Goal: Task Accomplishment & Management: Use online tool/utility

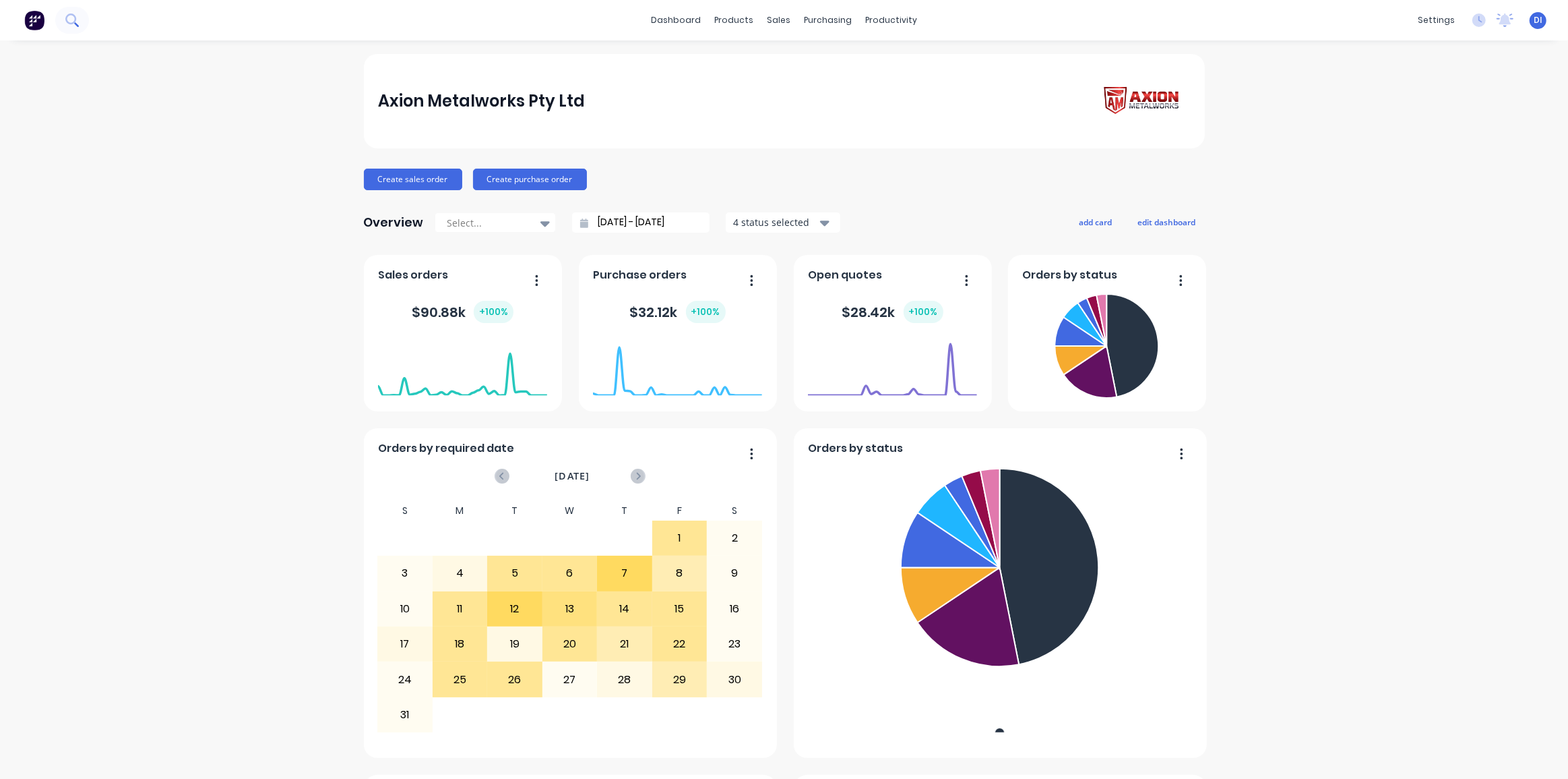
click at [83, 15] on button at bounding box center [72, 20] width 33 height 27
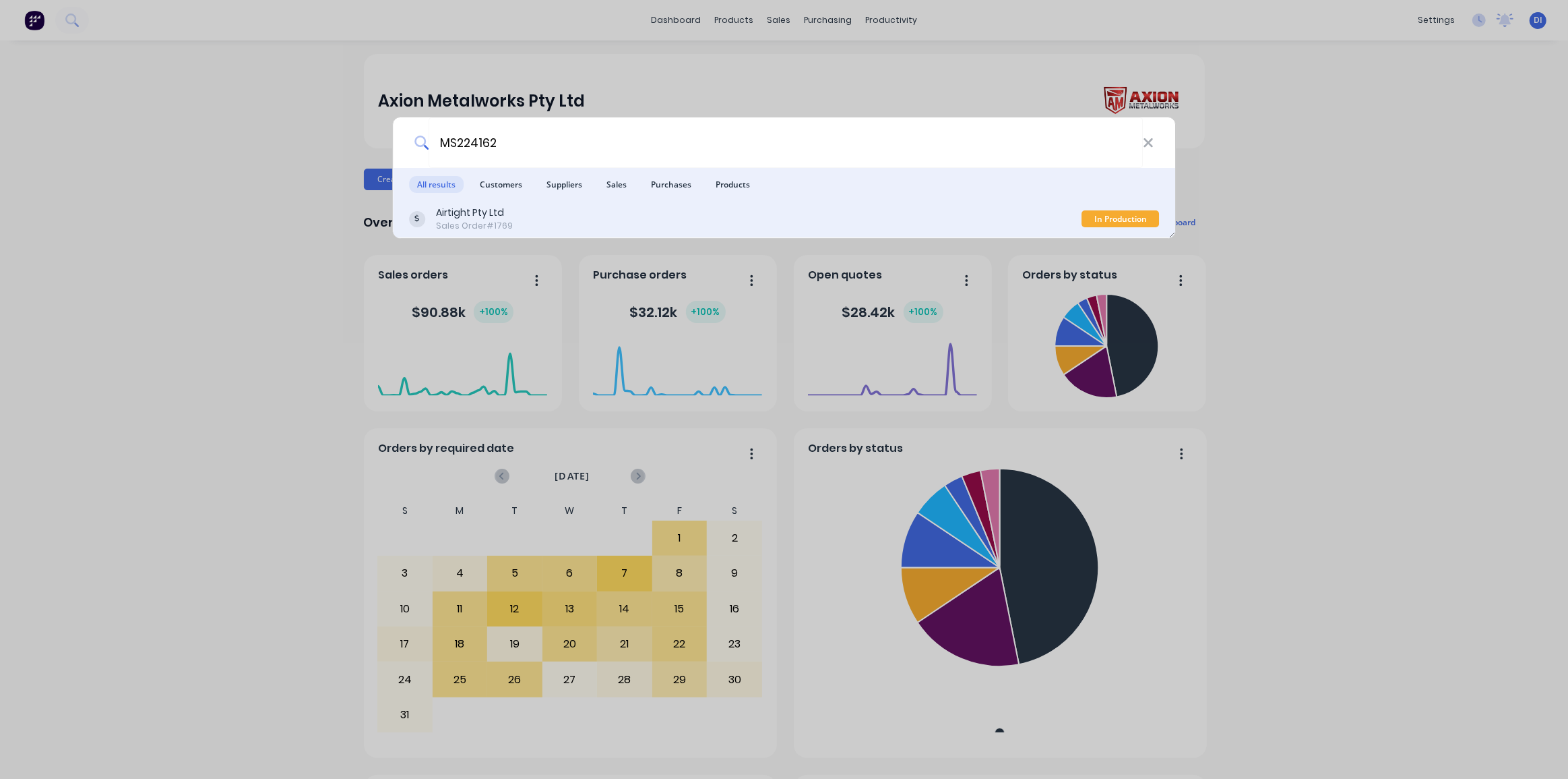
type input "MS224162"
click at [756, 206] on div "Airtight Pty Ltd Sales Order #1769" at bounding box center [746, 219] width 673 height 27
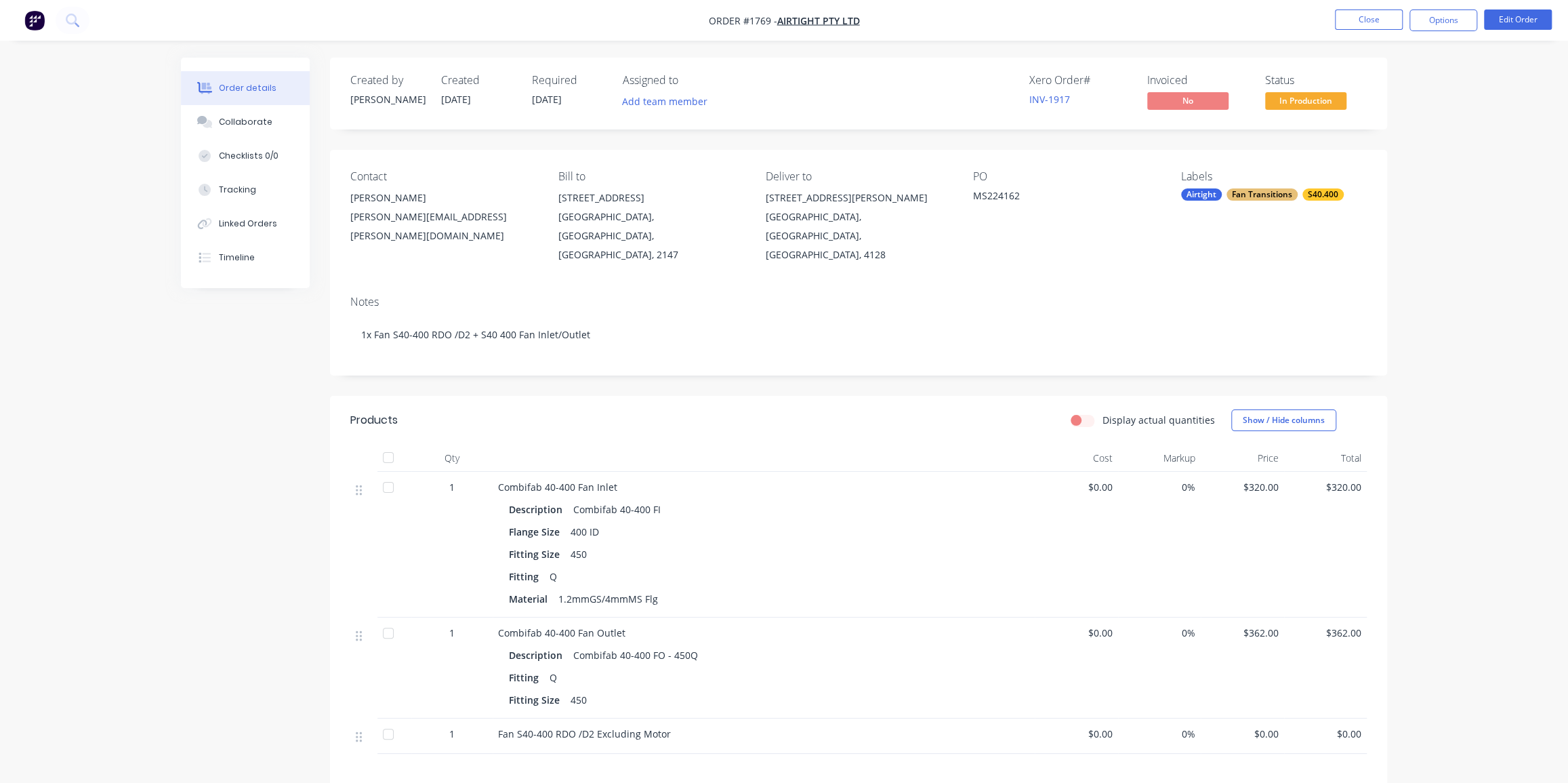
click at [1497, 332] on div "Order details Collaborate Checklists 0/0 Tracking Linked Orders Timeline Order …" at bounding box center [784, 497] width 1568 height 995
click at [1484, 183] on div "Order details Collaborate Checklists 0/0 Tracking Linked Orders Timeline Order …" at bounding box center [784, 497] width 1568 height 995
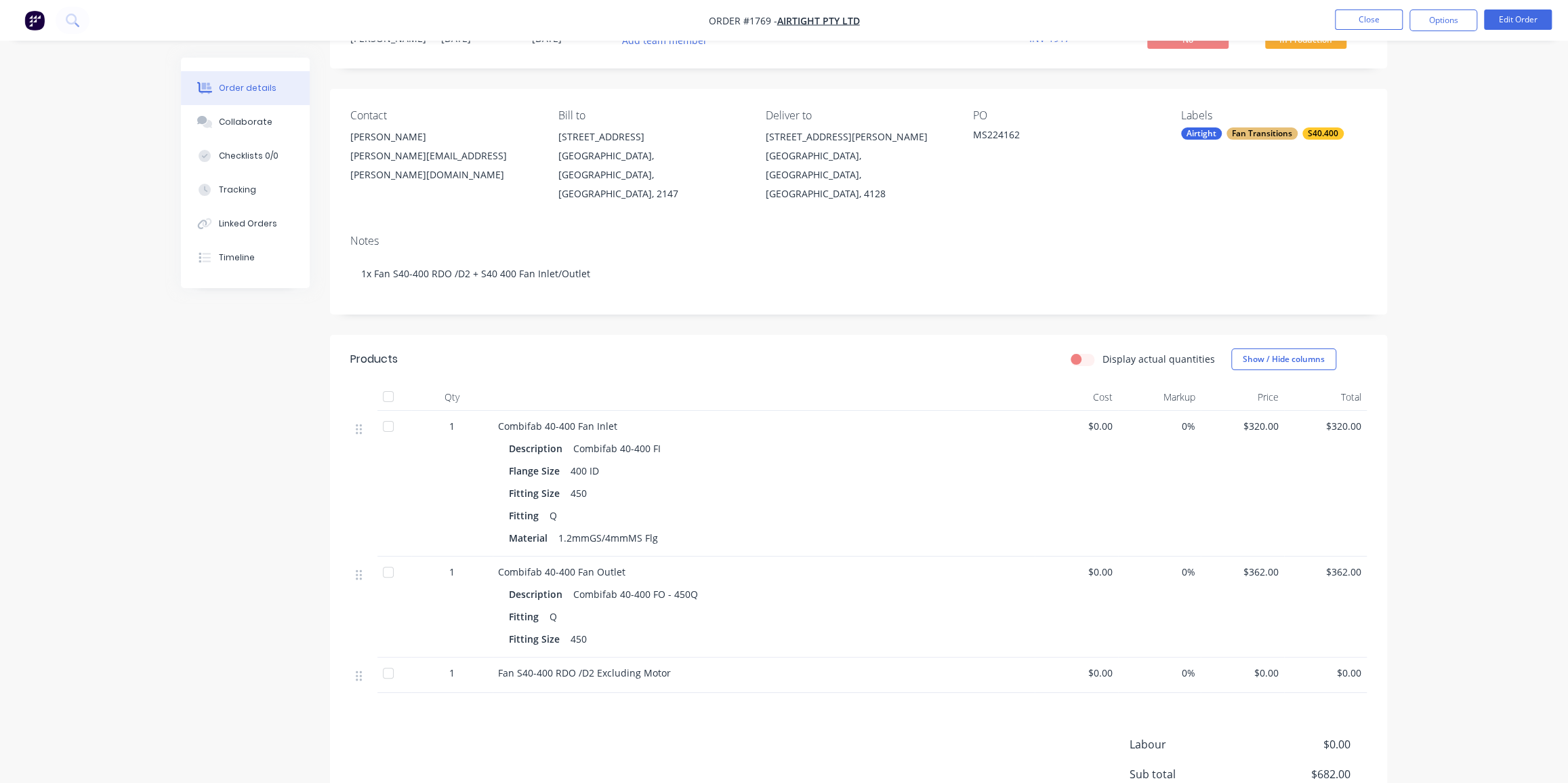
scroll to position [61, 0]
click at [254, 122] on div "Collaborate" at bounding box center [245, 122] width 53 height 12
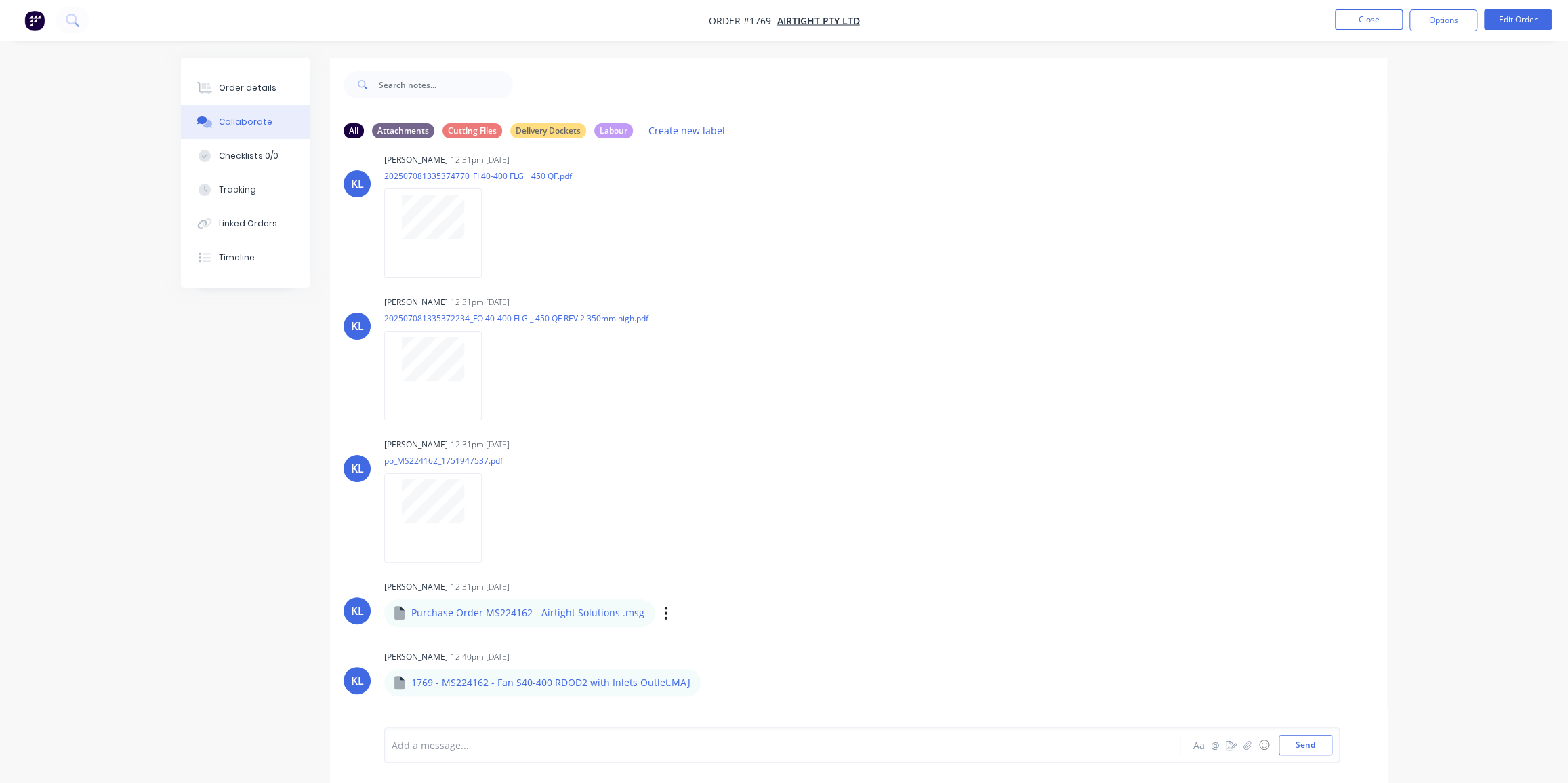
scroll to position [123, 0]
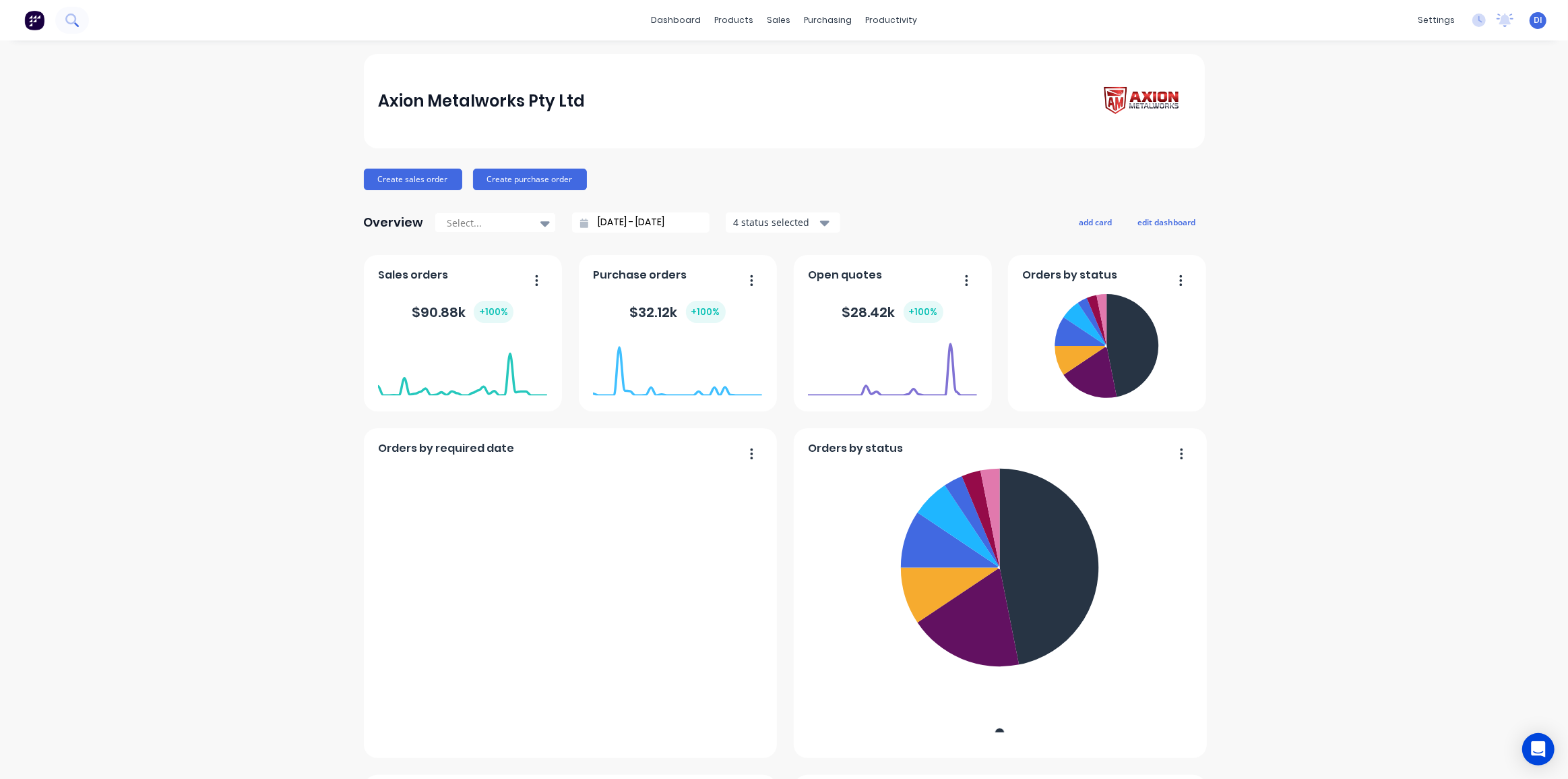
click at [67, 22] on icon at bounding box center [70, 19] width 11 height 11
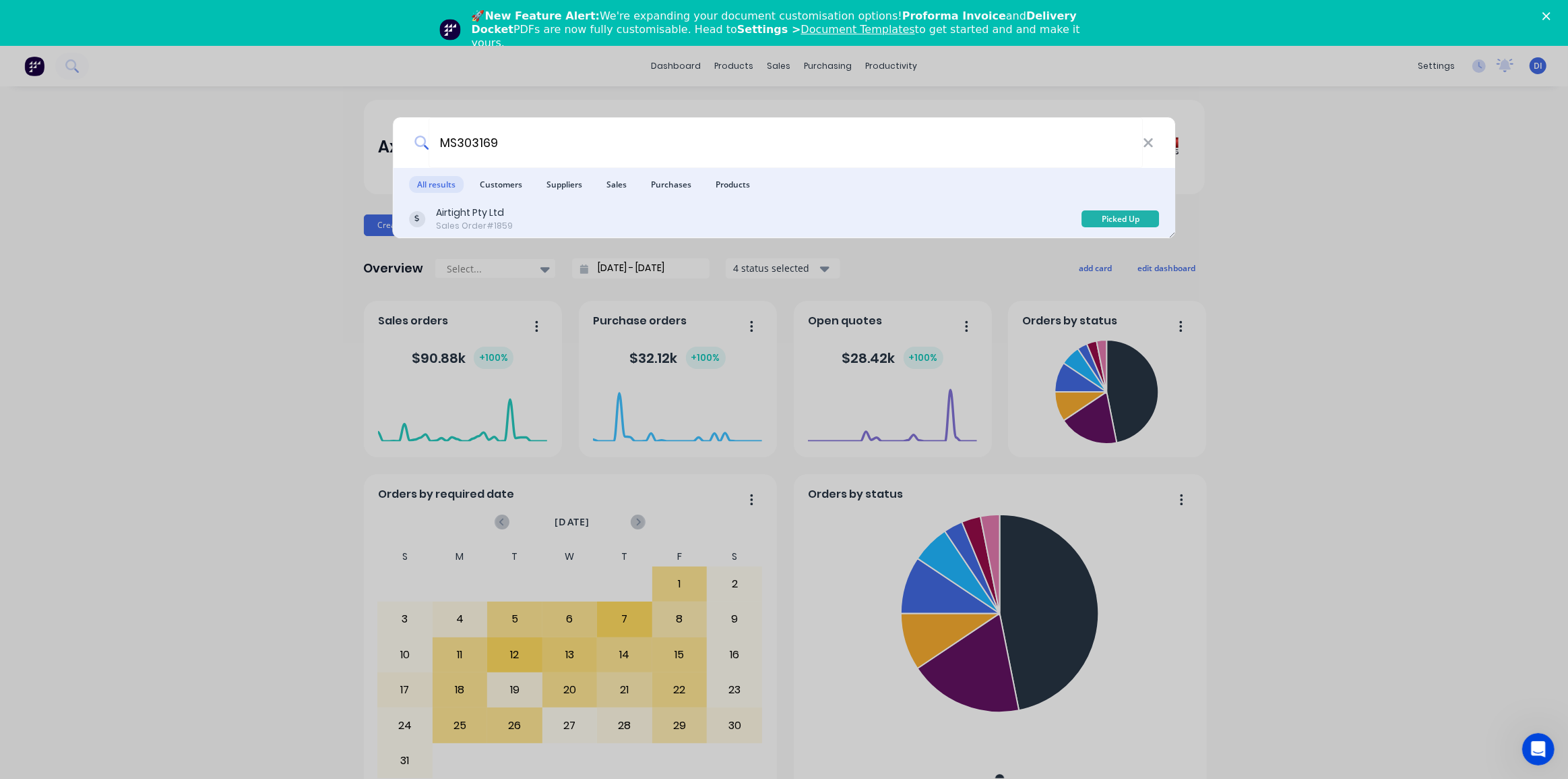
type input "MS303169"
click at [621, 209] on div "Airtight Pty Ltd Sales Order #1859" at bounding box center [746, 219] width 673 height 27
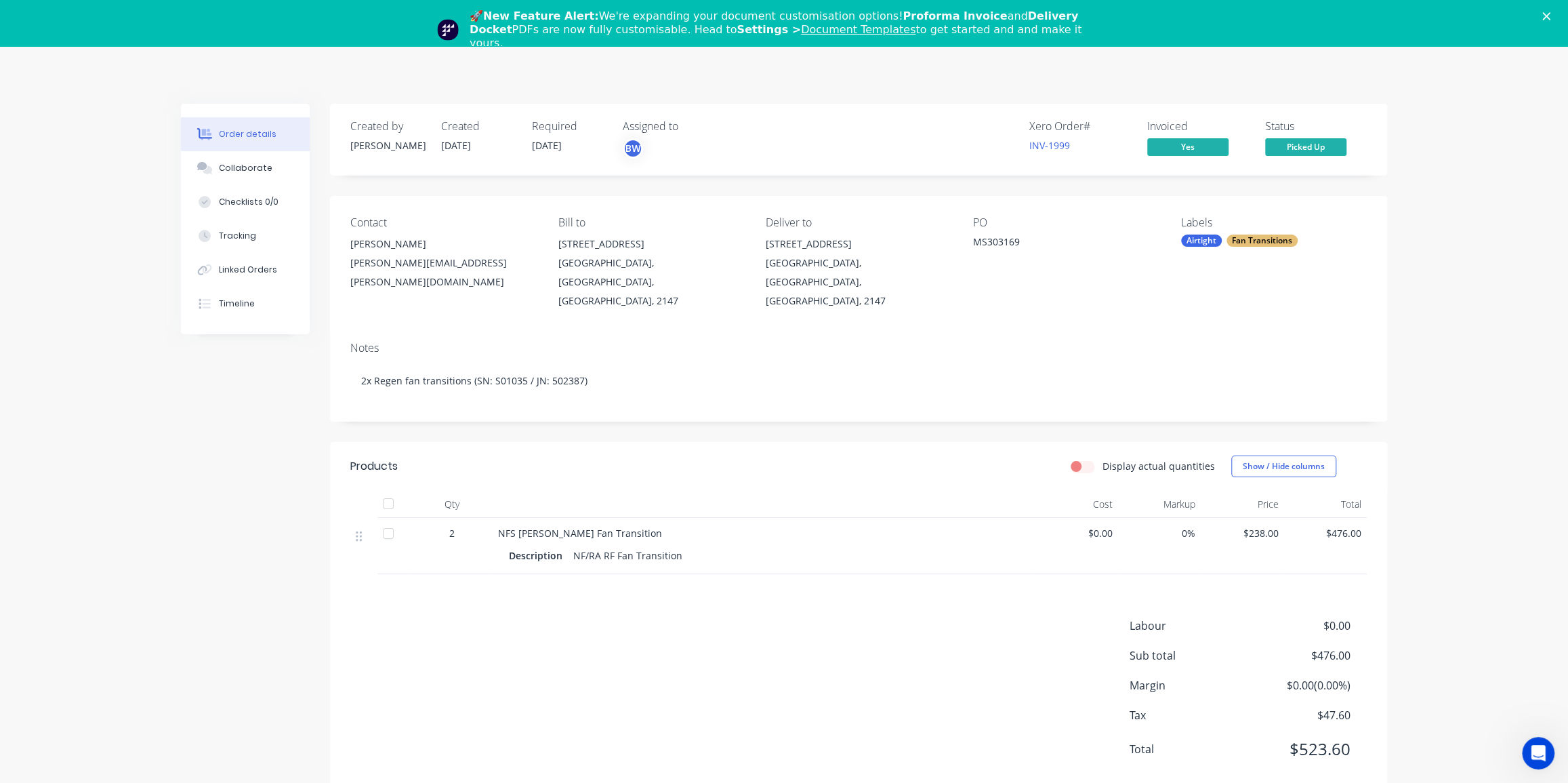
click at [1445, 383] on div "Order details Collaborate Checklists 0/0 Tracking Linked Orders Timeline Order …" at bounding box center [784, 438] width 1568 height 783
click at [1314, 146] on span "Picked Up" at bounding box center [1306, 147] width 81 height 17
click at [1463, 119] on div "Order details Collaborate Checklists 0/0 Tracking Linked Orders Timeline Order …" at bounding box center [784, 438] width 1568 height 783
click at [1550, 16] on polygon "Close" at bounding box center [1546, 16] width 8 height 8
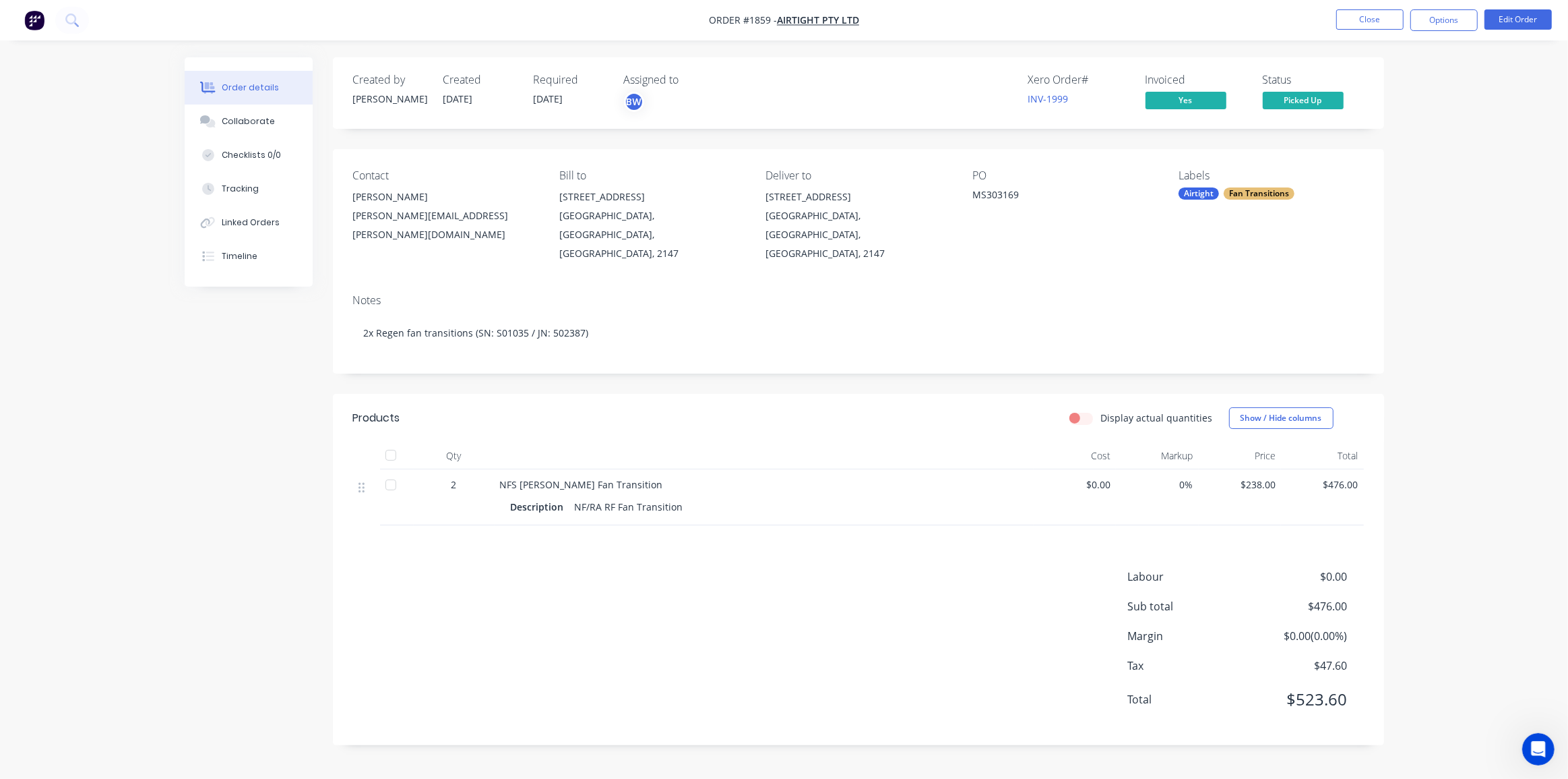
drag, startPoint x: 143, startPoint y: 333, endPoint x: 125, endPoint y: 204, distance: 130.2
click at [143, 332] on div "Order details Collaborate Checklists 0/0 Tracking Linked Orders Timeline Order …" at bounding box center [784, 389] width 1568 height 779
click at [800, 200] on div "[STREET_ADDRESS]" at bounding box center [858, 196] width 185 height 19
click at [1503, 25] on button "Edit Order" at bounding box center [1518, 20] width 67 height 21
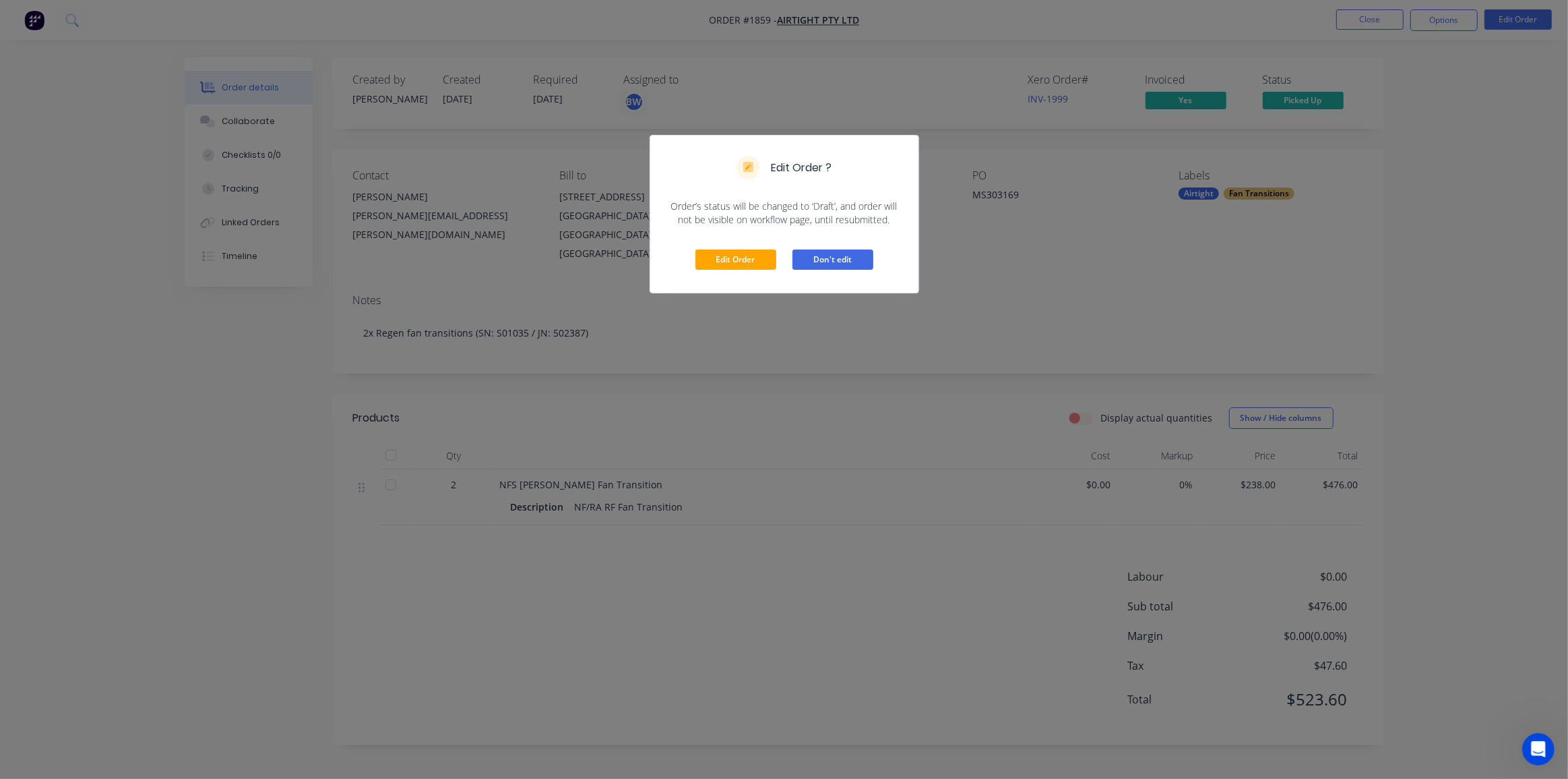
click at [854, 263] on button "Don't edit" at bounding box center [833, 259] width 81 height 21
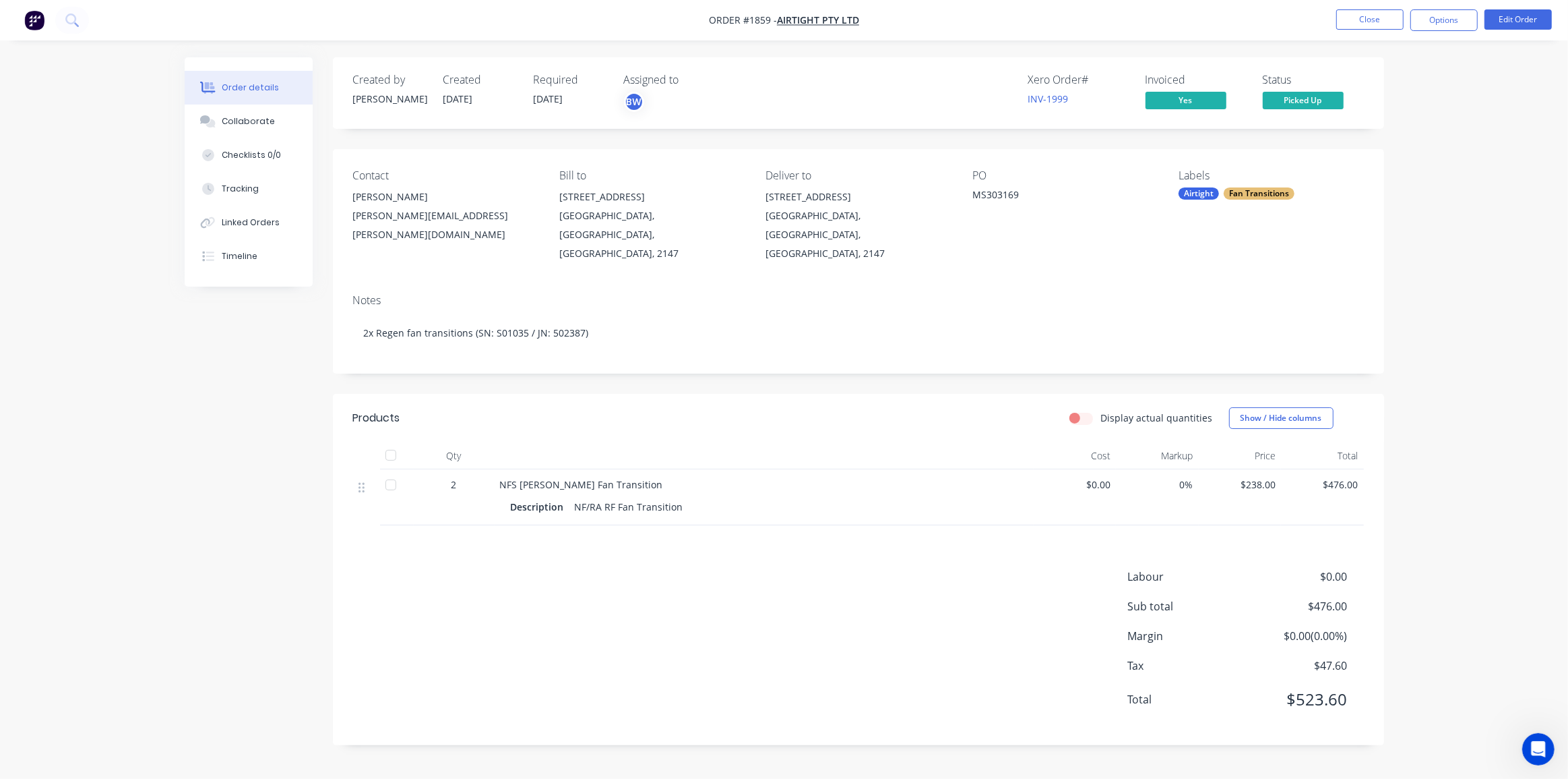
click at [1386, 208] on div "Order details Collaborate Checklists 0/0 Tracking Linked Orders Timeline Order …" at bounding box center [784, 411] width 1226 height 708
click at [247, 250] on div "Timeline" at bounding box center [239, 256] width 35 height 12
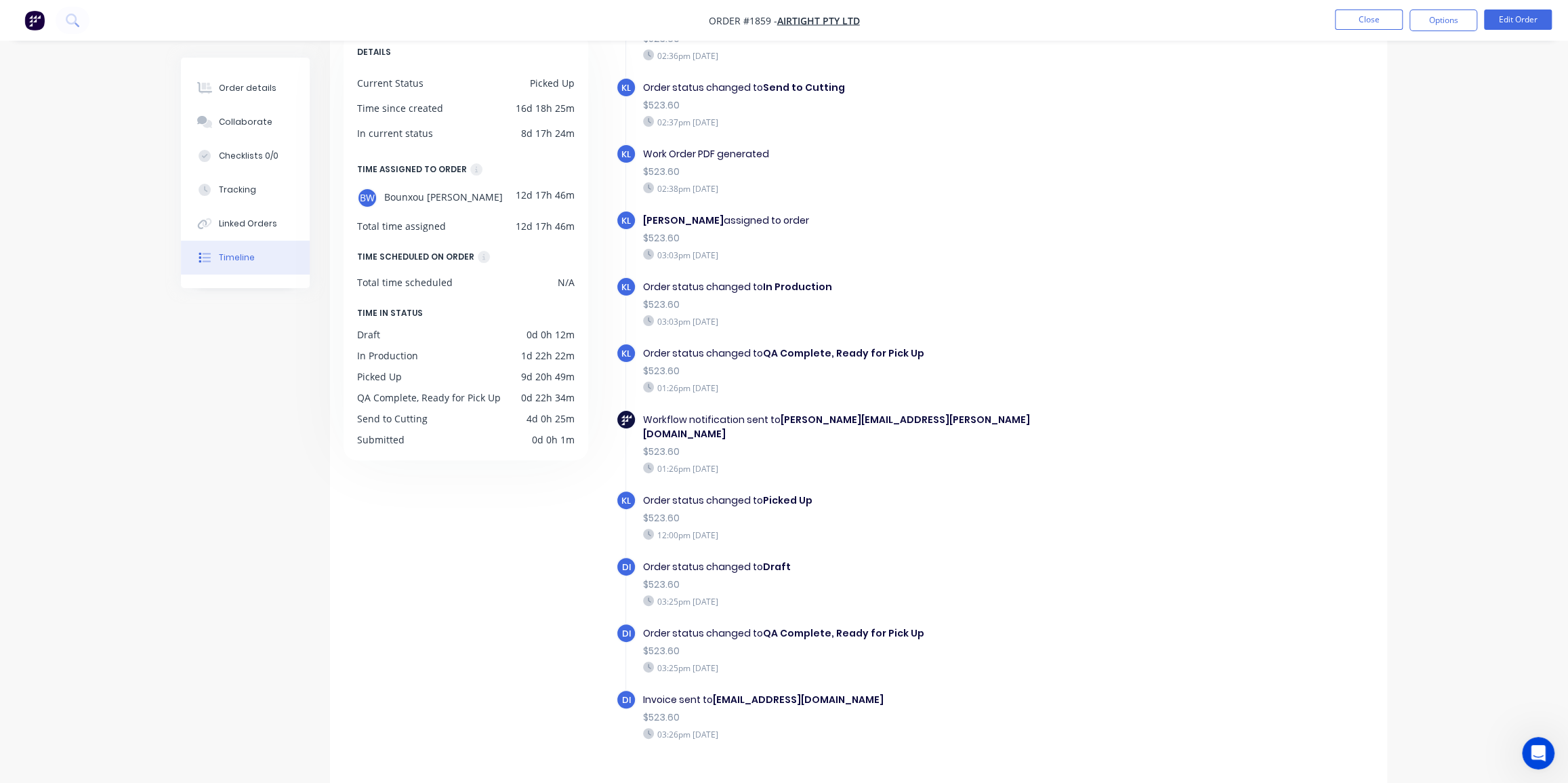
scroll to position [96, 0]
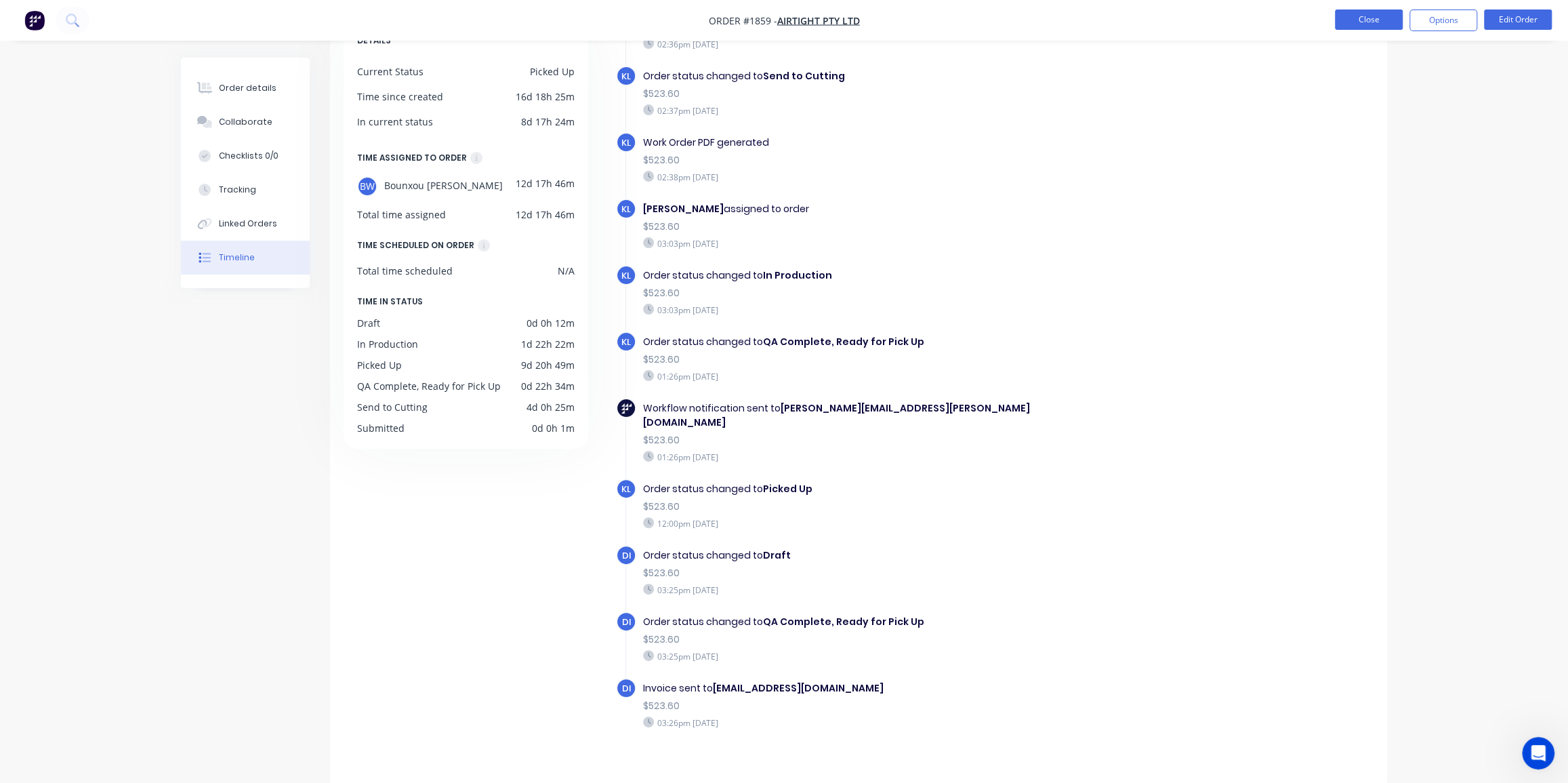
click at [1368, 25] on button "Close" at bounding box center [1369, 20] width 67 height 21
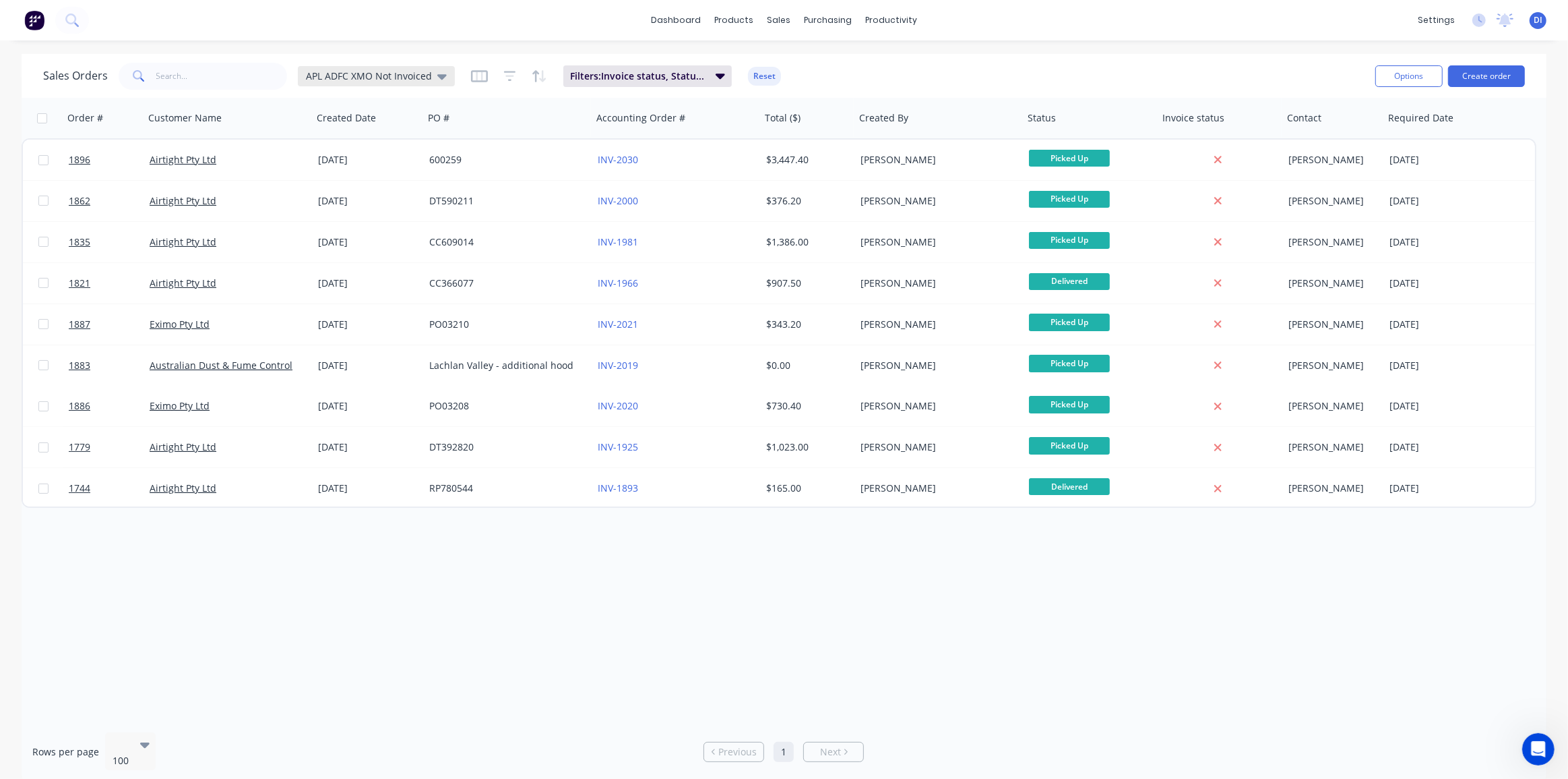
click at [422, 76] on span "APL ADFC XMO Not Invoiced" at bounding box center [369, 76] width 126 height 14
click at [386, 219] on button "APL ADFC XMO Not Invoiced (Default)" at bounding box center [379, 218] width 154 height 16
drag, startPoint x: 1072, startPoint y: 581, endPoint x: 1056, endPoint y: 577, distance: 16.5
click at [1072, 581] on div "Order # Customer Name Created Date PO # Accounting Order # Total ($) Created By…" at bounding box center [784, 409] width 1525 height 623
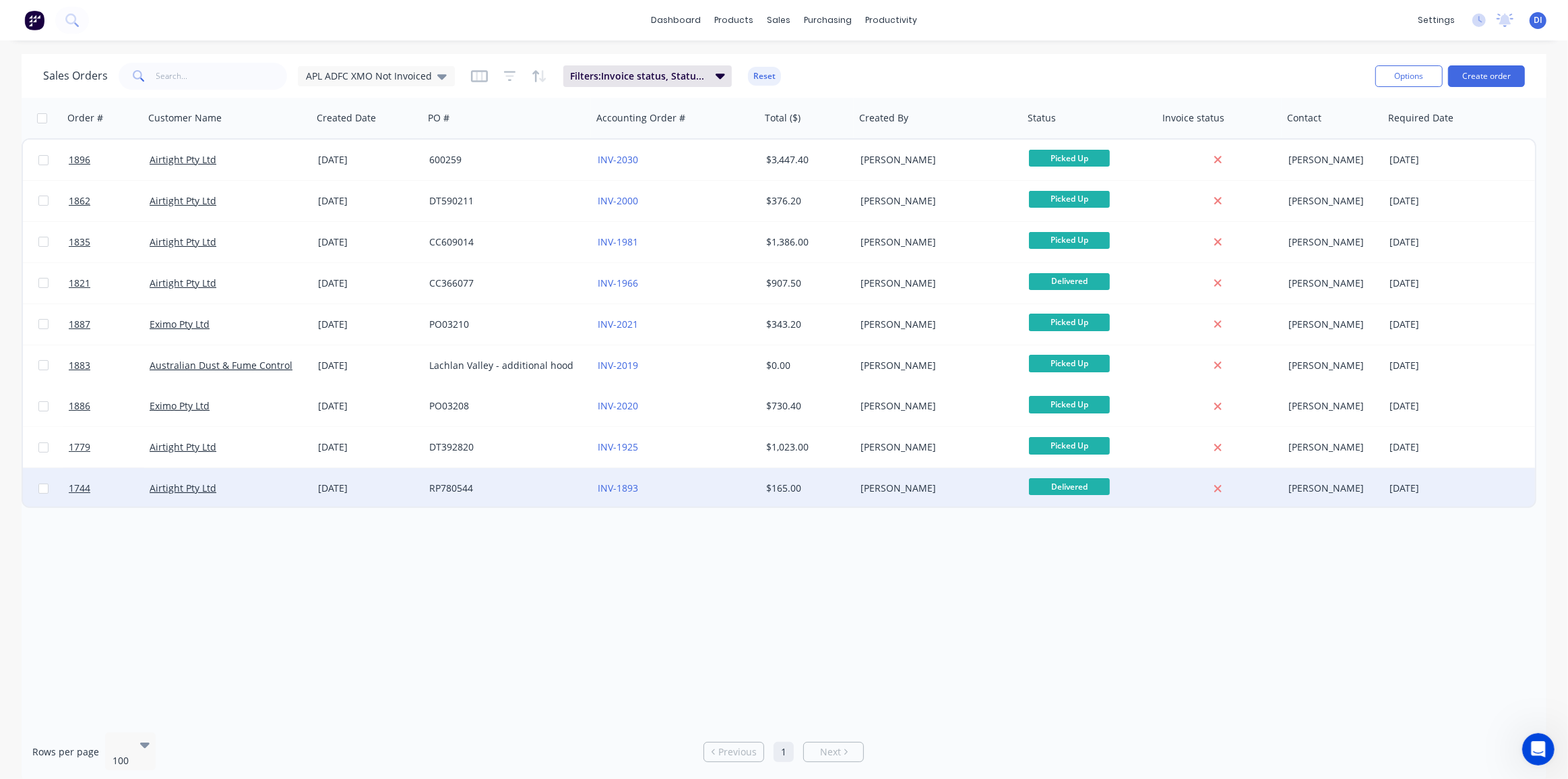
click at [950, 490] on div "[PERSON_NAME]" at bounding box center [935, 488] width 150 height 14
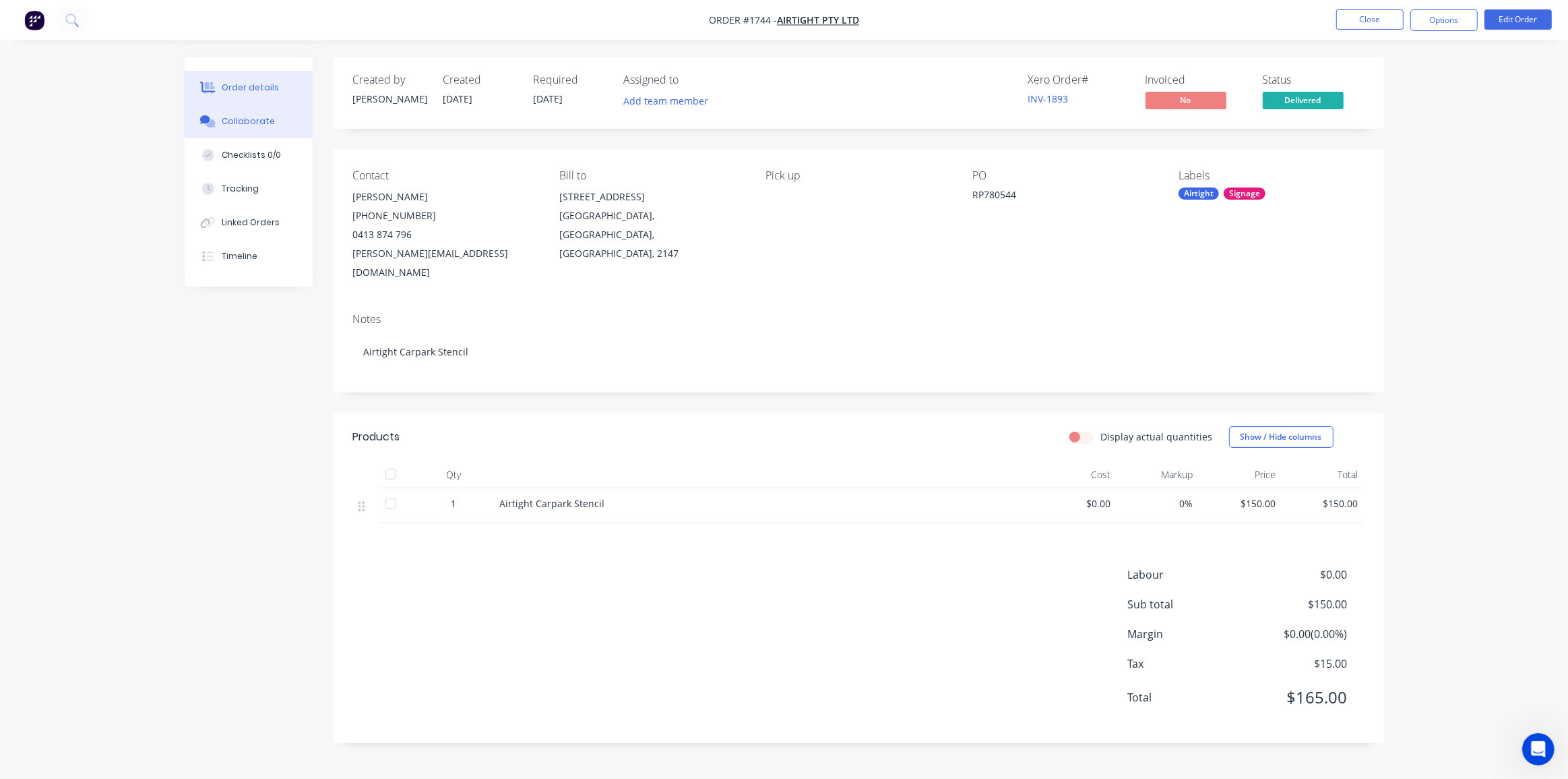
click at [236, 112] on button "Collaborate" at bounding box center [249, 121] width 128 height 33
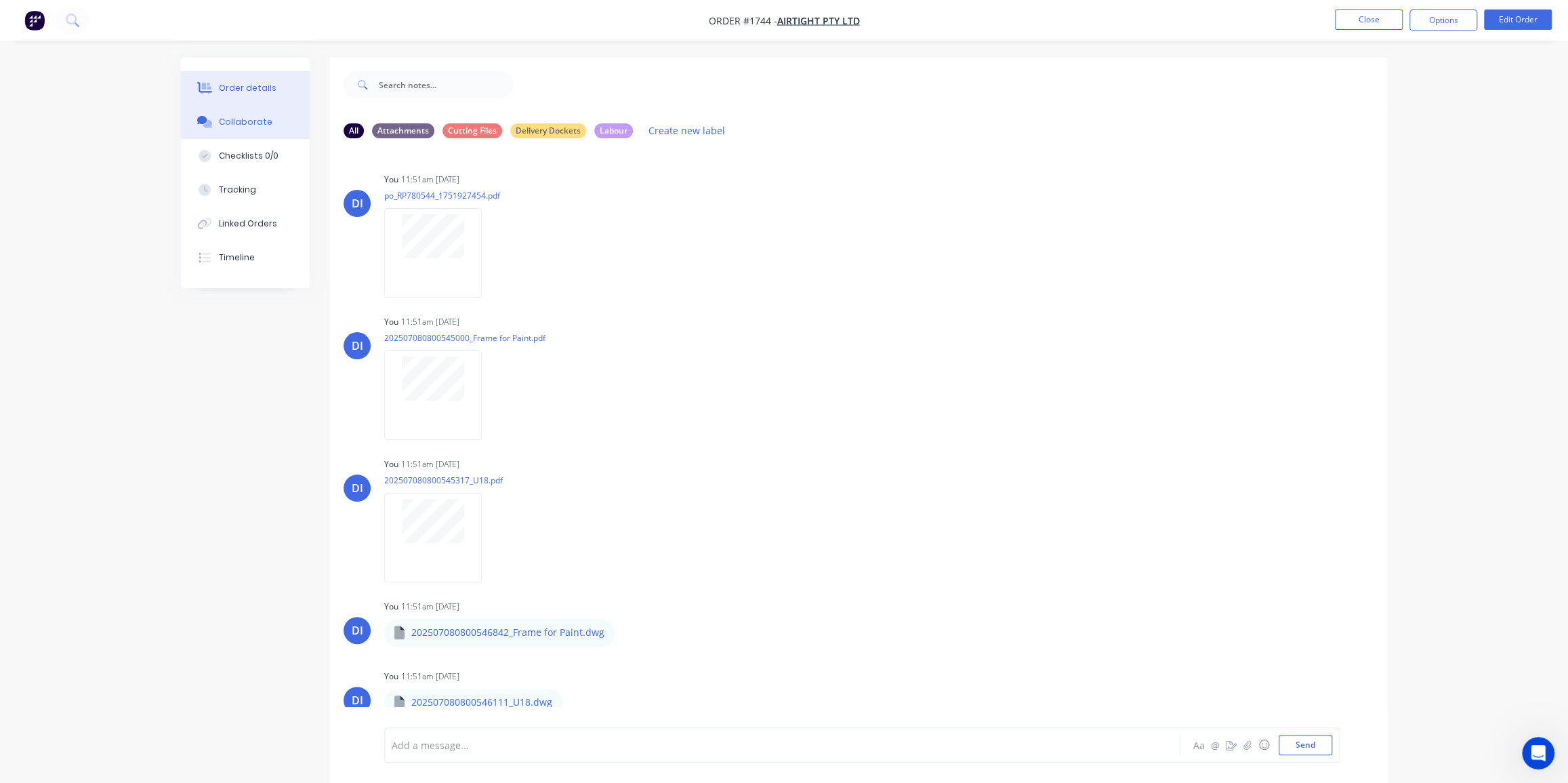
click at [232, 87] on div "Order details" at bounding box center [247, 88] width 57 height 12
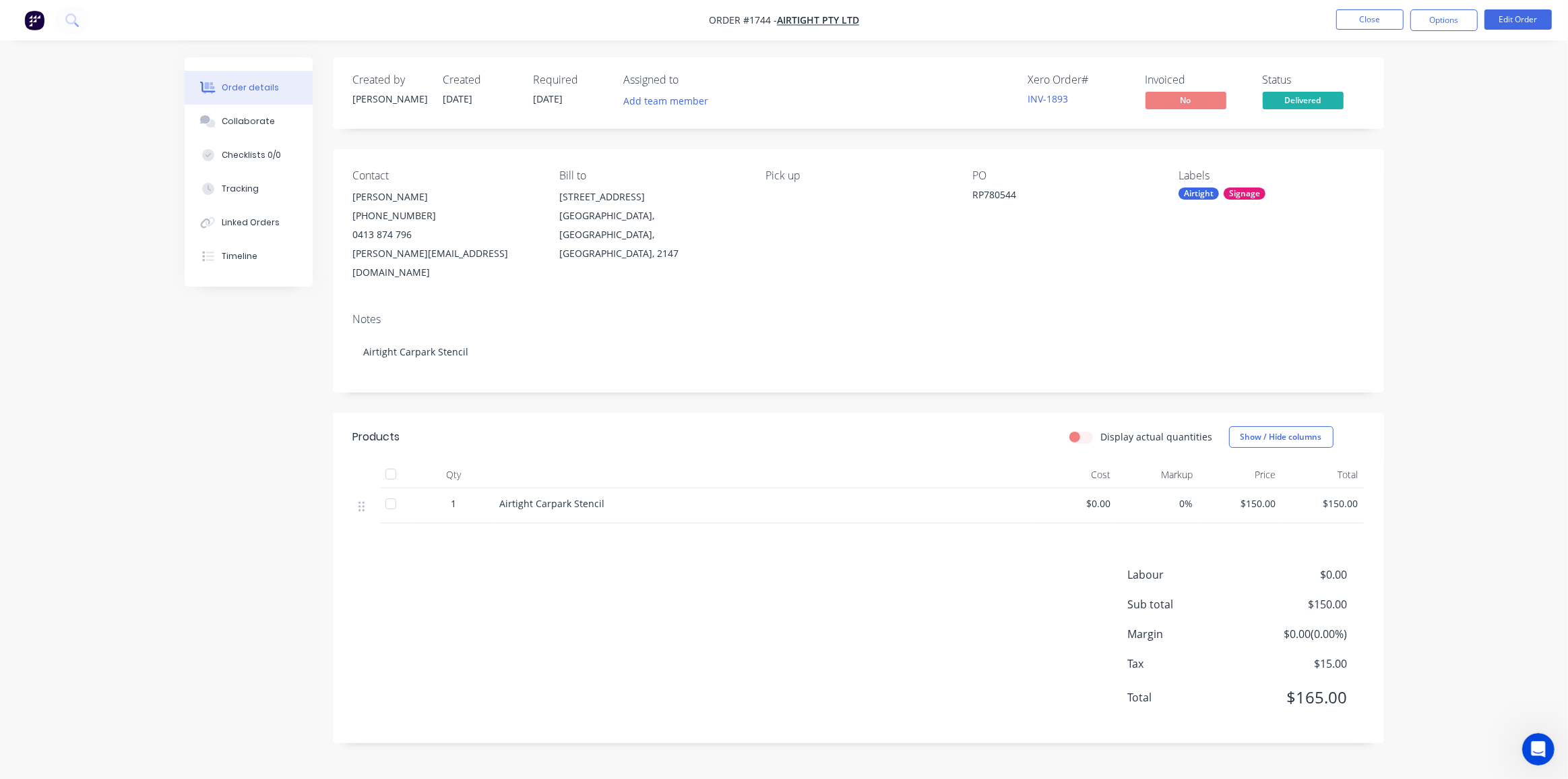
click at [1435, 427] on div "Order details Collaborate Checklists 0/0 Tracking Linked Orders Timeline Order …" at bounding box center [784, 389] width 1568 height 779
click at [1441, 24] on button "Options" at bounding box center [1444, 21] width 67 height 22
click at [1397, 74] on div "Invoice" at bounding box center [1404, 82] width 124 height 20
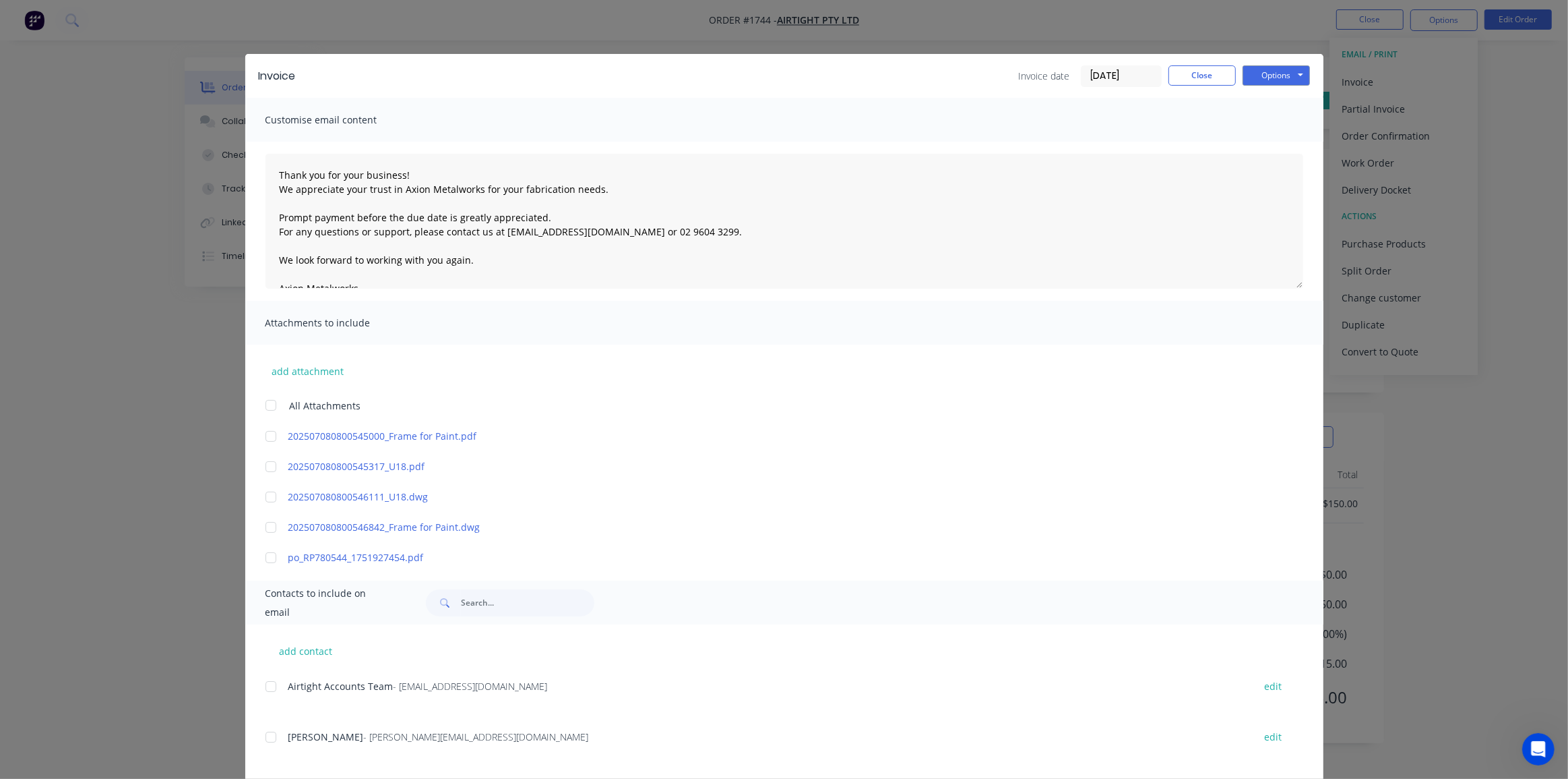
click at [264, 557] on div at bounding box center [271, 556] width 27 height 27
click at [270, 683] on div at bounding box center [271, 685] width 27 height 27
click at [1112, 76] on input "25/08/25" at bounding box center [1121, 76] width 80 height 21
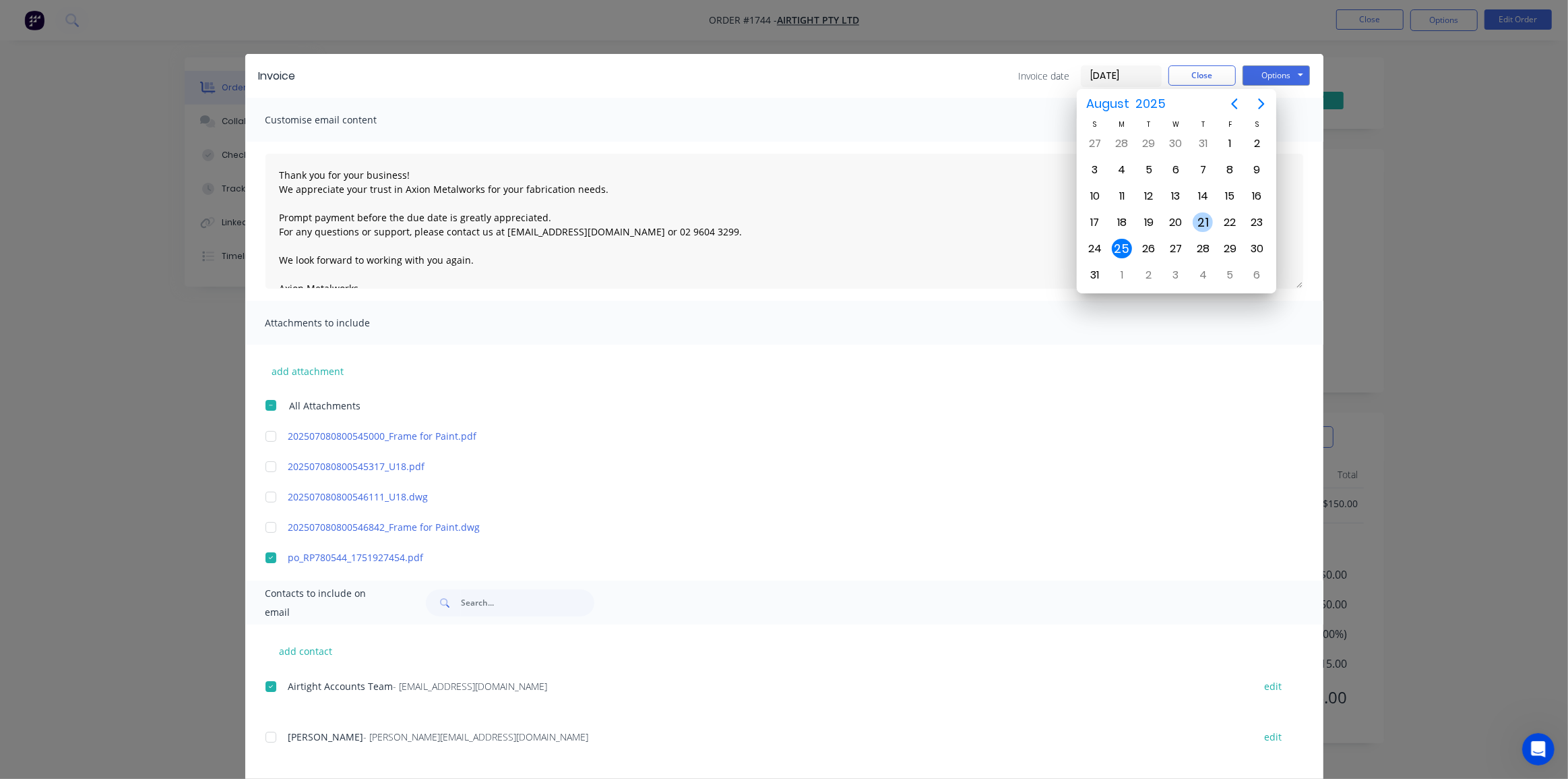
click at [1198, 217] on div "21" at bounding box center [1203, 223] width 21 height 21
type input "21/08/25"
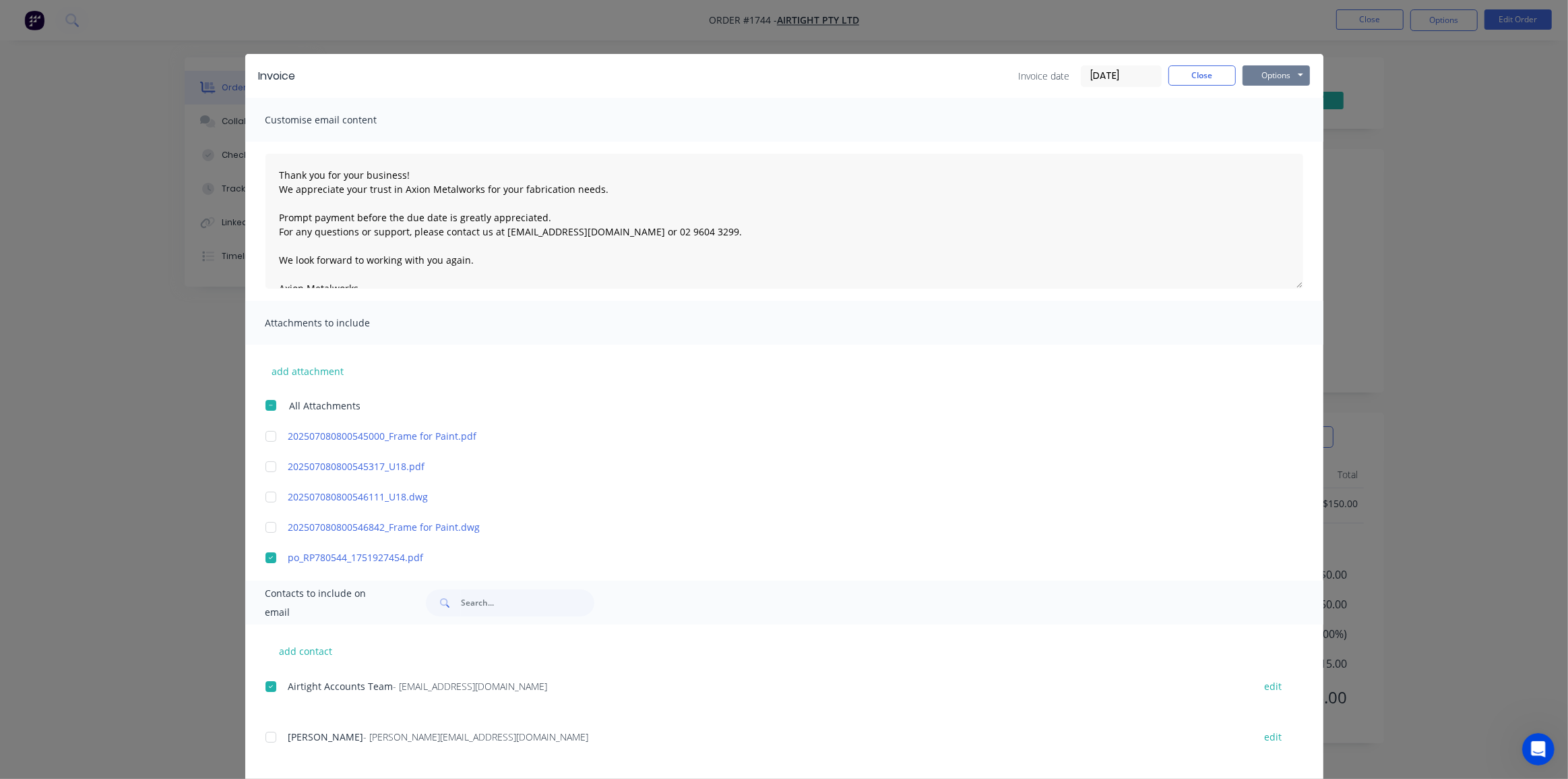
click at [1273, 73] on button "Options" at bounding box center [1276, 75] width 67 height 21
click at [1268, 147] on button "Email" at bounding box center [1286, 144] width 87 height 23
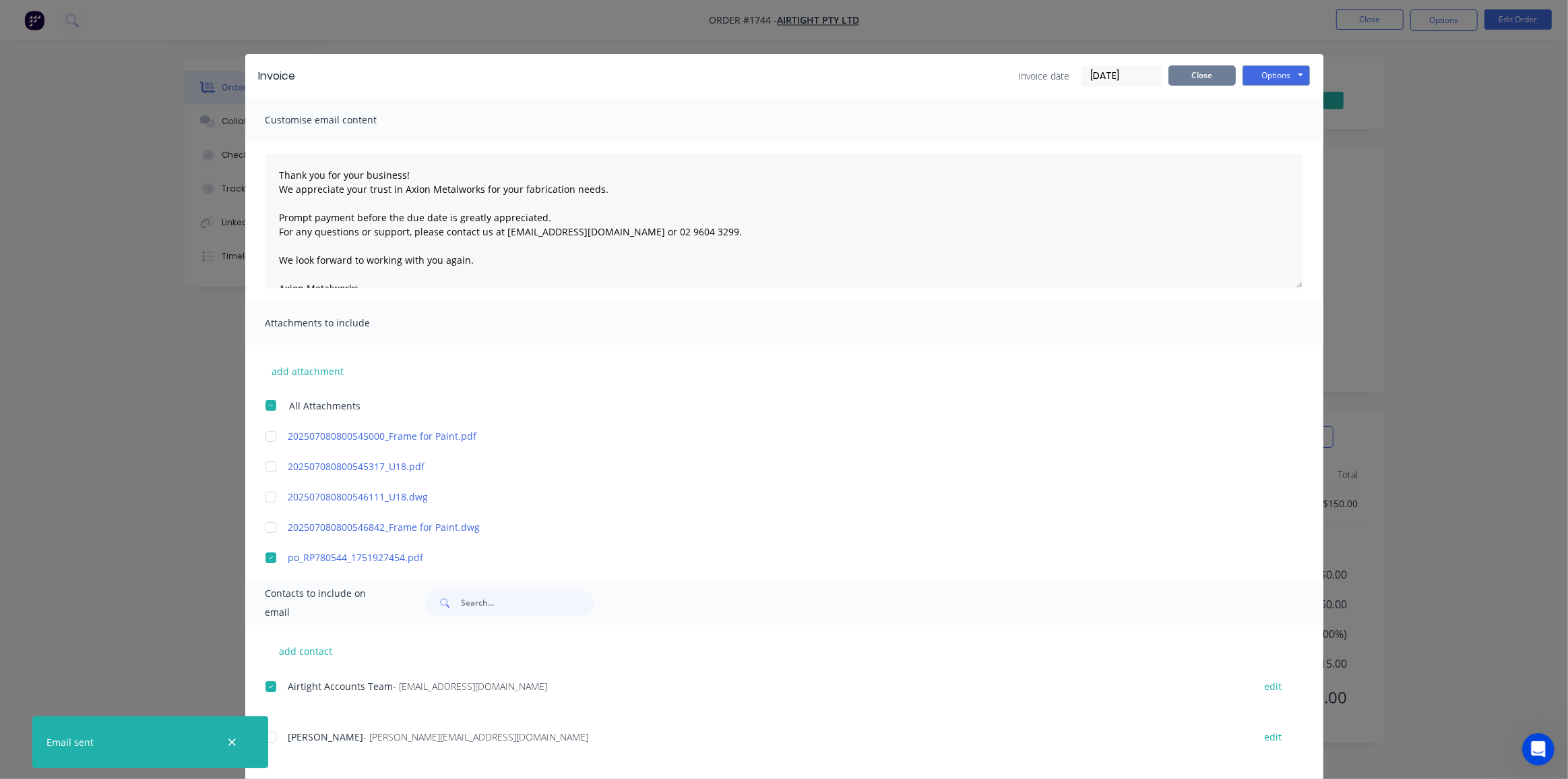
click at [1196, 68] on button "Close" at bounding box center [1202, 75] width 67 height 21
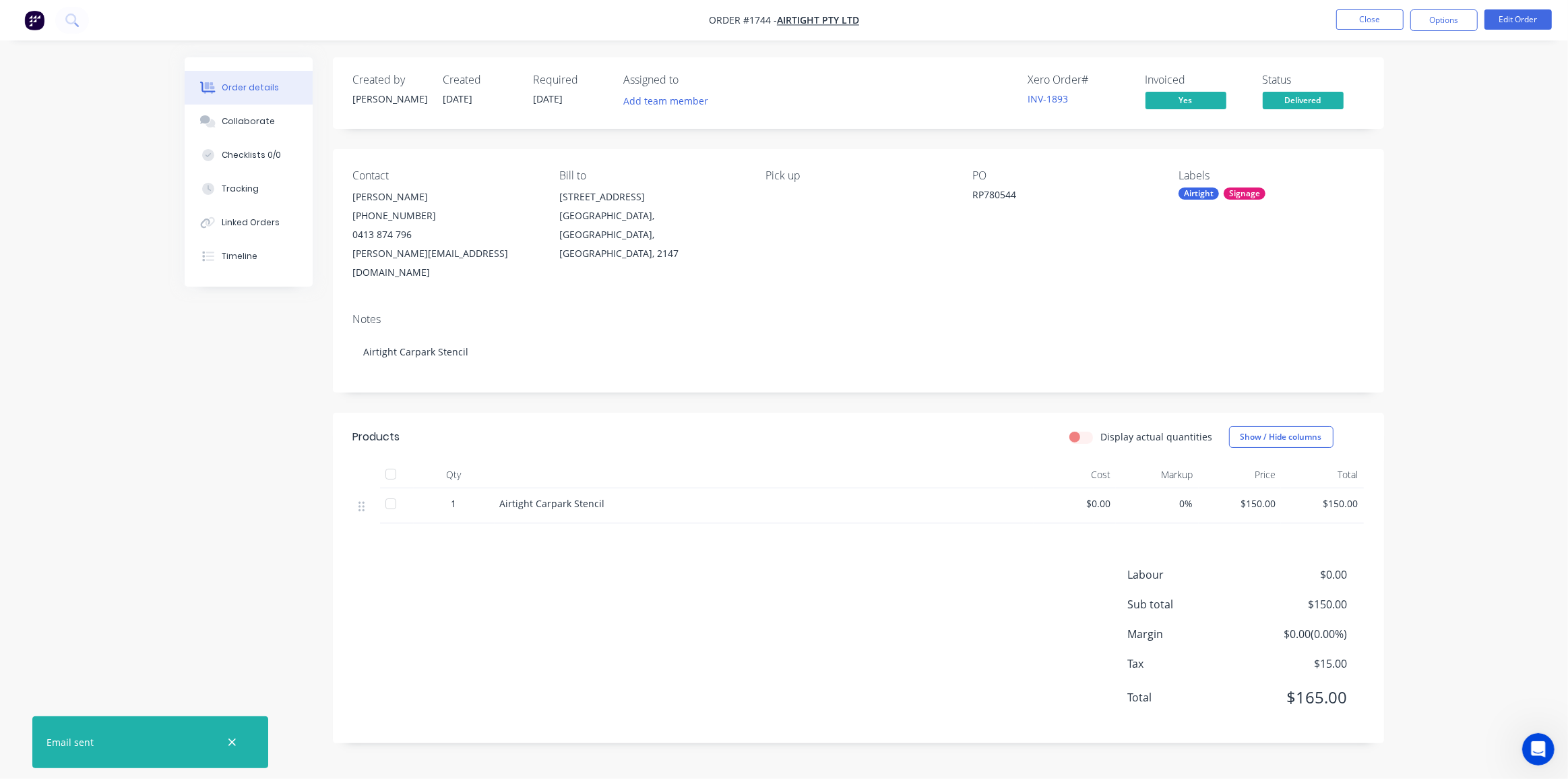
click at [1356, 30] on li "Close" at bounding box center [1370, 21] width 67 height 22
click at [1373, 18] on button "Close" at bounding box center [1370, 20] width 67 height 21
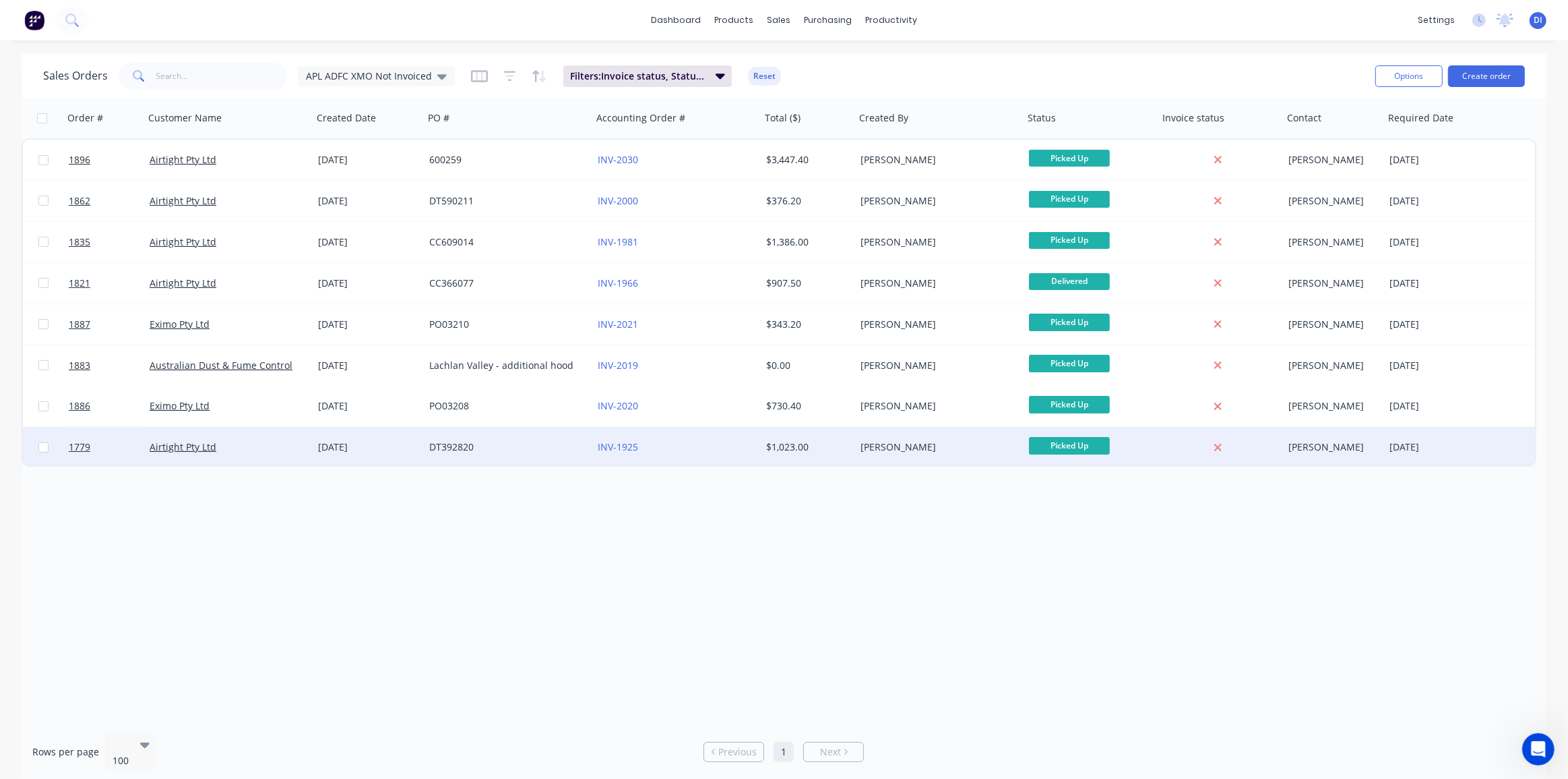
click at [941, 448] on div "[PERSON_NAME]" at bounding box center [935, 447] width 150 height 14
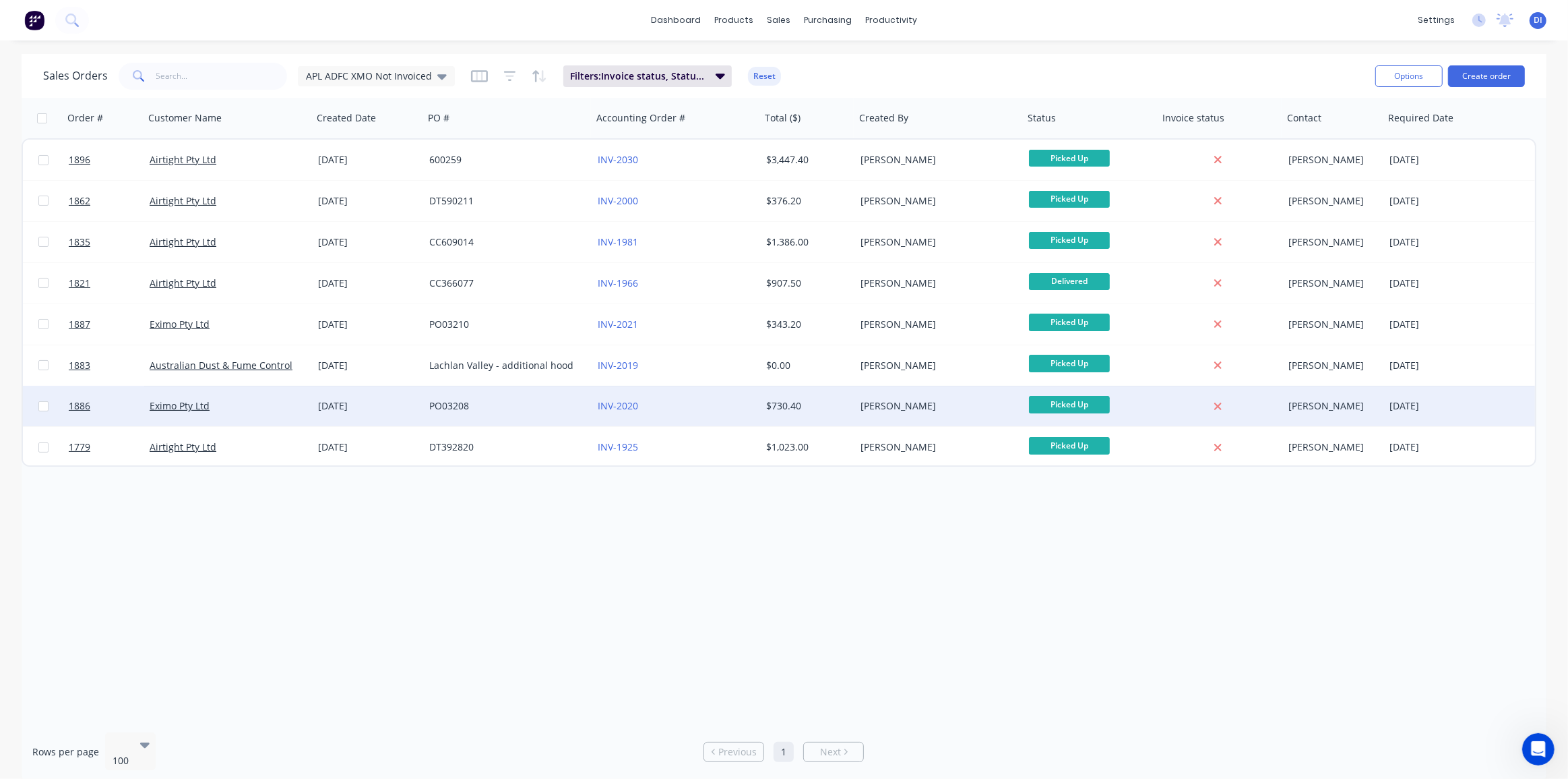
click at [912, 402] on div "[PERSON_NAME]" at bounding box center [935, 406] width 150 height 14
